Goal: Task Accomplishment & Management: Manage account settings

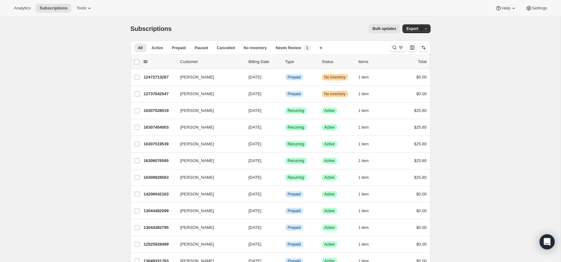
click at [396, 42] on div at bounding box center [409, 47] width 43 height 13
click at [396, 49] on icon "Search and filter results" at bounding box center [394, 48] width 6 height 6
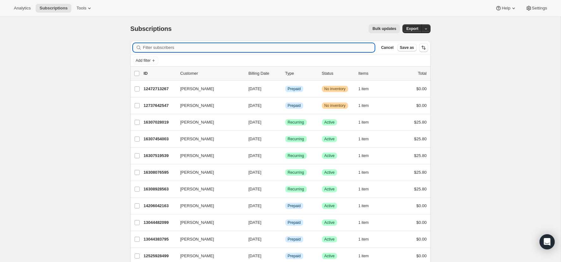
click at [289, 49] on input "Filter subscribers" at bounding box center [259, 47] width 232 height 9
click at [238, 46] on input "ra" at bounding box center [259, 47] width 232 height 9
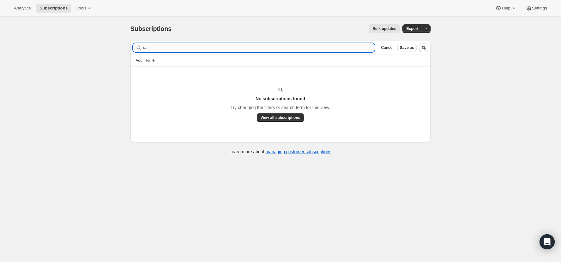
type input "r"
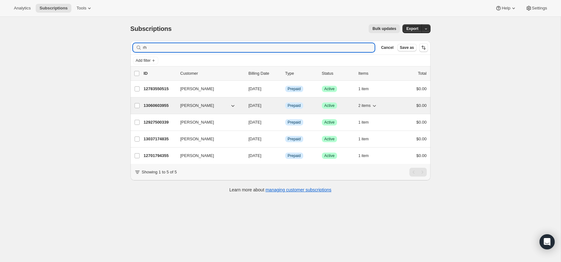
type input "rh"
click at [156, 107] on p "13060603955" at bounding box center [160, 106] width 32 height 6
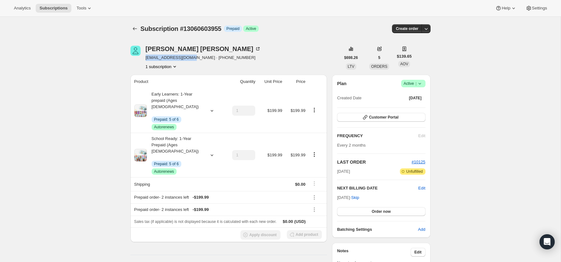
copy span "[EMAIL_ADDRESS][DOMAIN_NAME]"
drag, startPoint x: 192, startPoint y: 57, endPoint x: 144, endPoint y: 58, distance: 48.0
click at [144, 58] on div "[PERSON_NAME] [EMAIL_ADDRESS][DOMAIN_NAME] · [PHONE_NUMBER] 1 subscription" at bounding box center [235, 58] width 210 height 24
